Goal: Browse casually

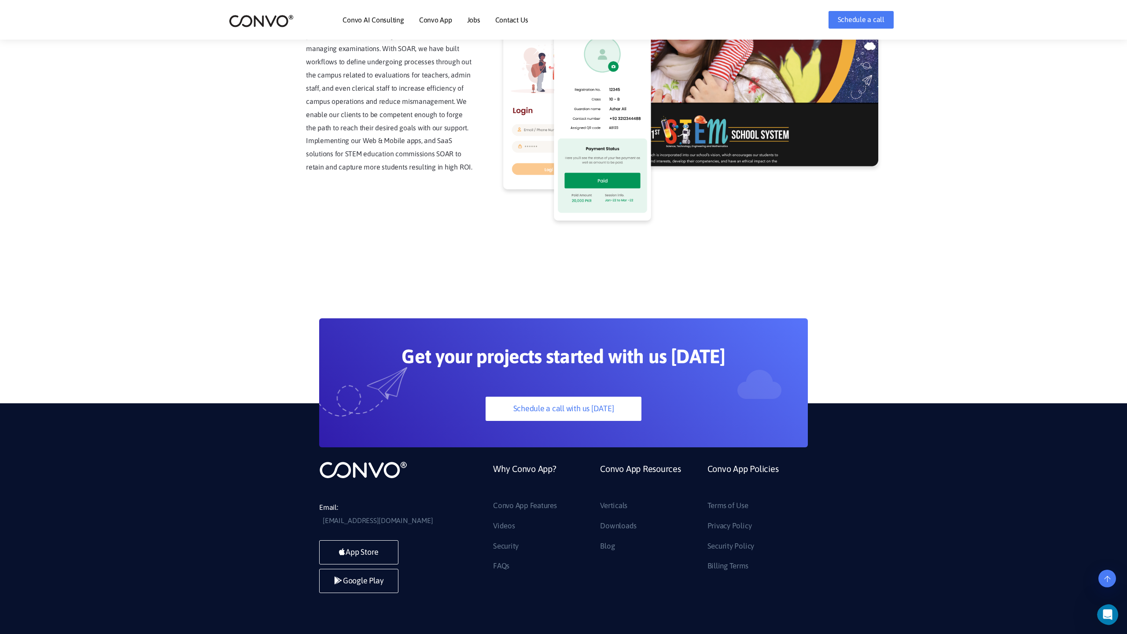
scroll to position [2242, 0]
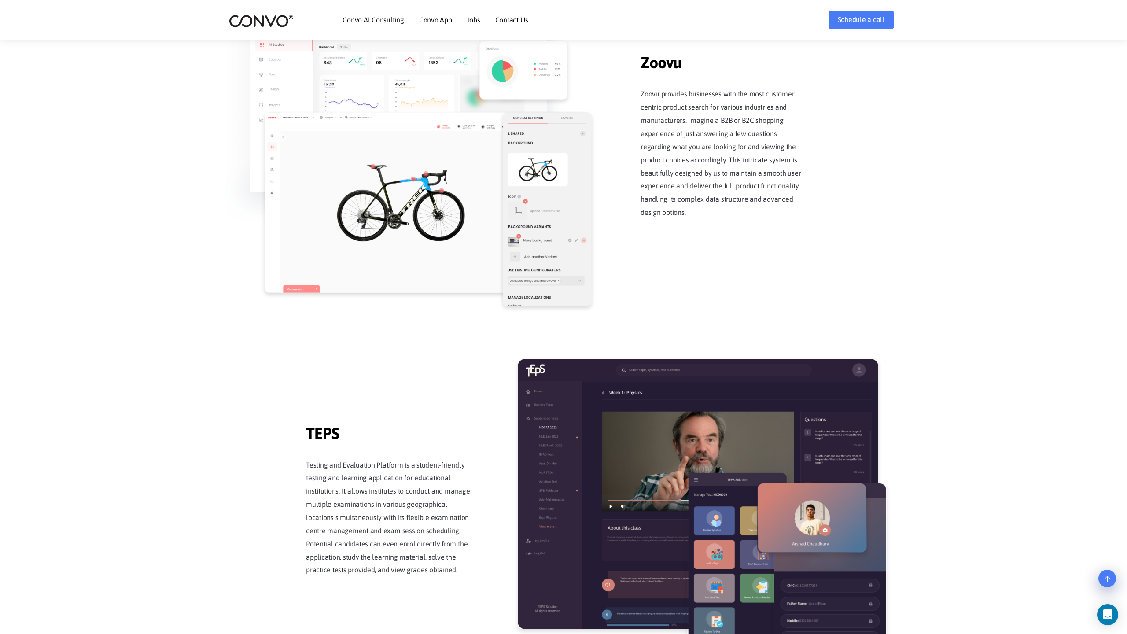
scroll to position [1726, 0]
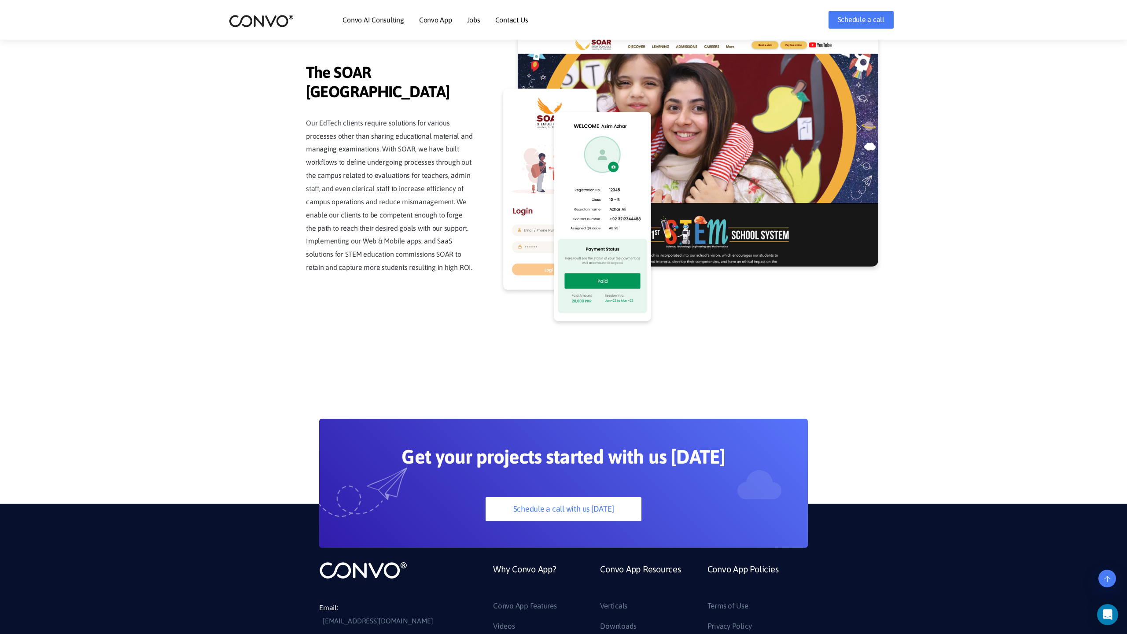
scroll to position [2242, 0]
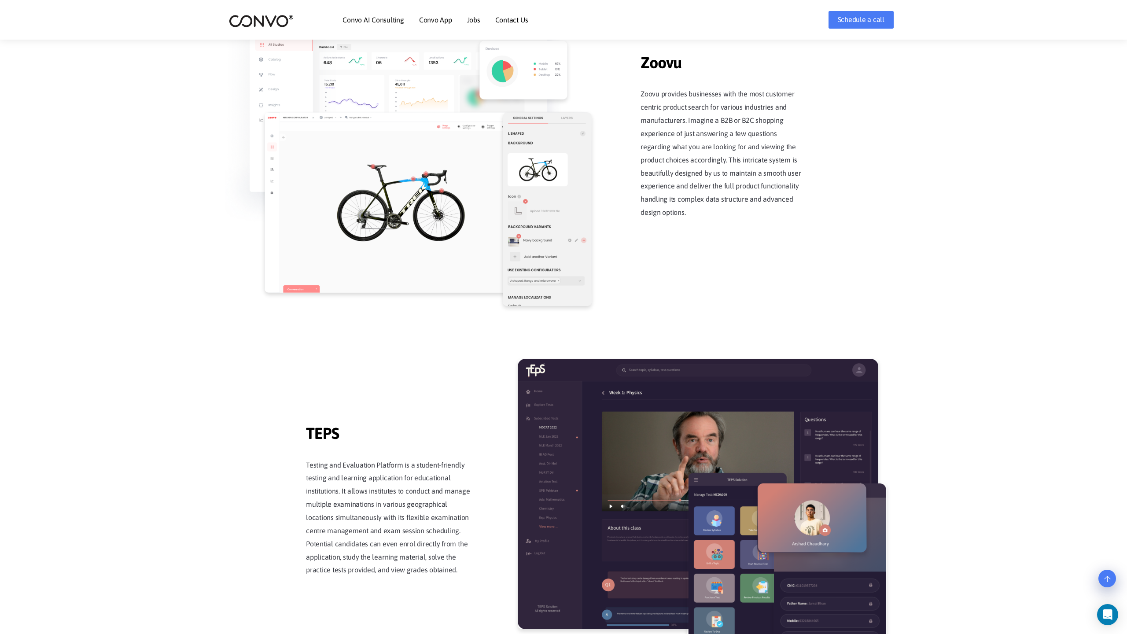
scroll to position [1726, 0]
